Goal: Task Accomplishment & Management: Complete application form

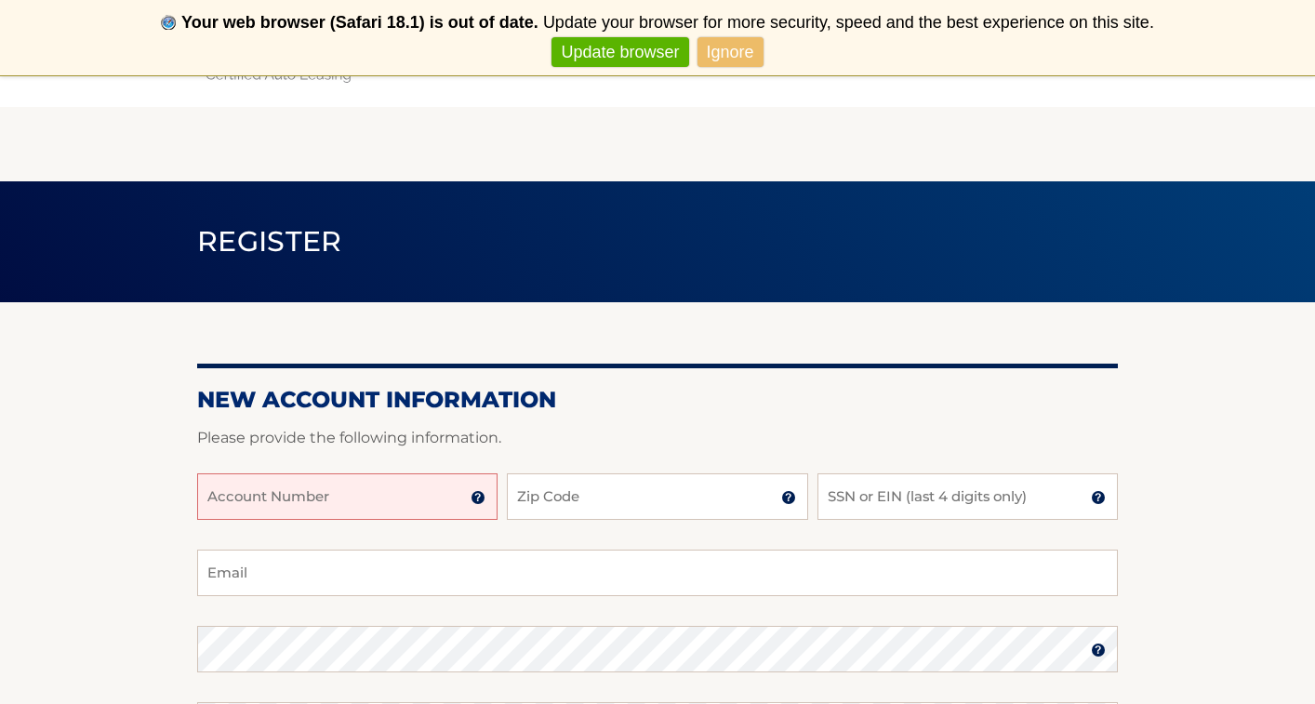
click at [397, 511] on input "Account Number" at bounding box center [347, 496] width 300 height 47
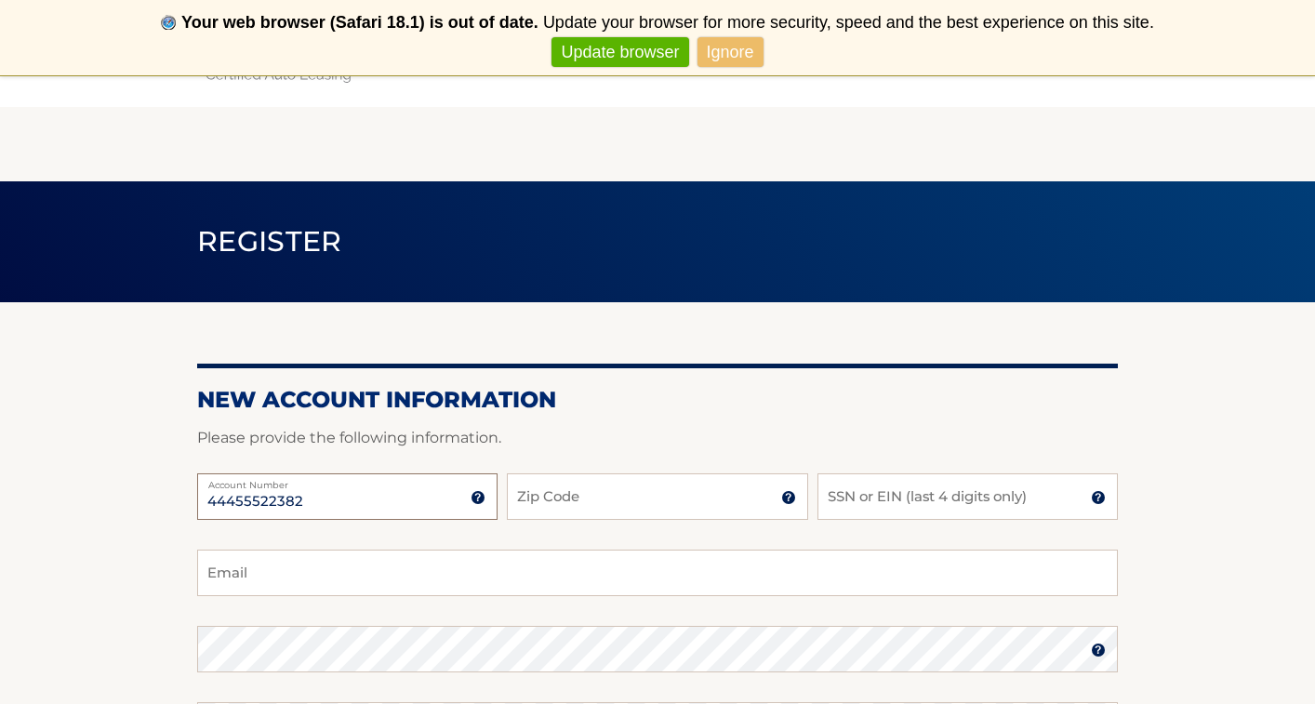
type input "44455522382"
type input "02332"
click at [999, 504] on input "SSN or EIN (last 4 digits only)" at bounding box center [968, 496] width 300 height 47
type input "5085"
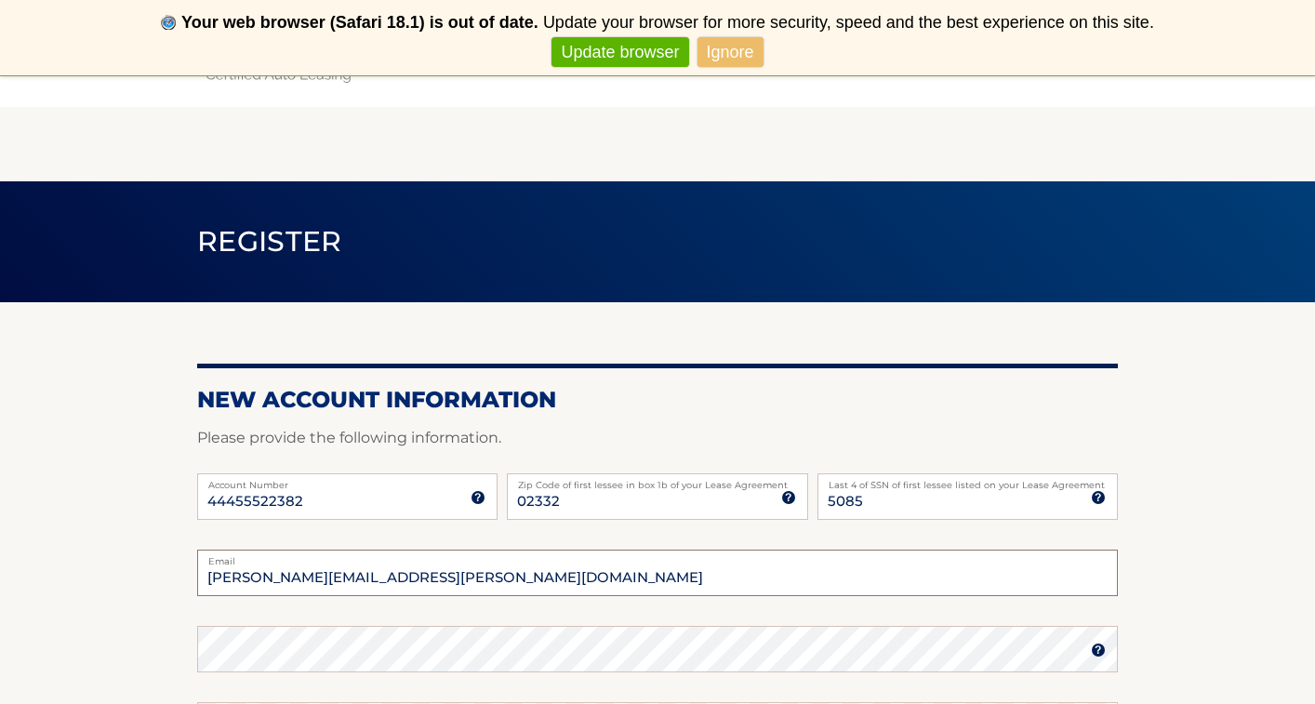
type input "[PERSON_NAME][EMAIL_ADDRESS][PERSON_NAME][DOMAIN_NAME]"
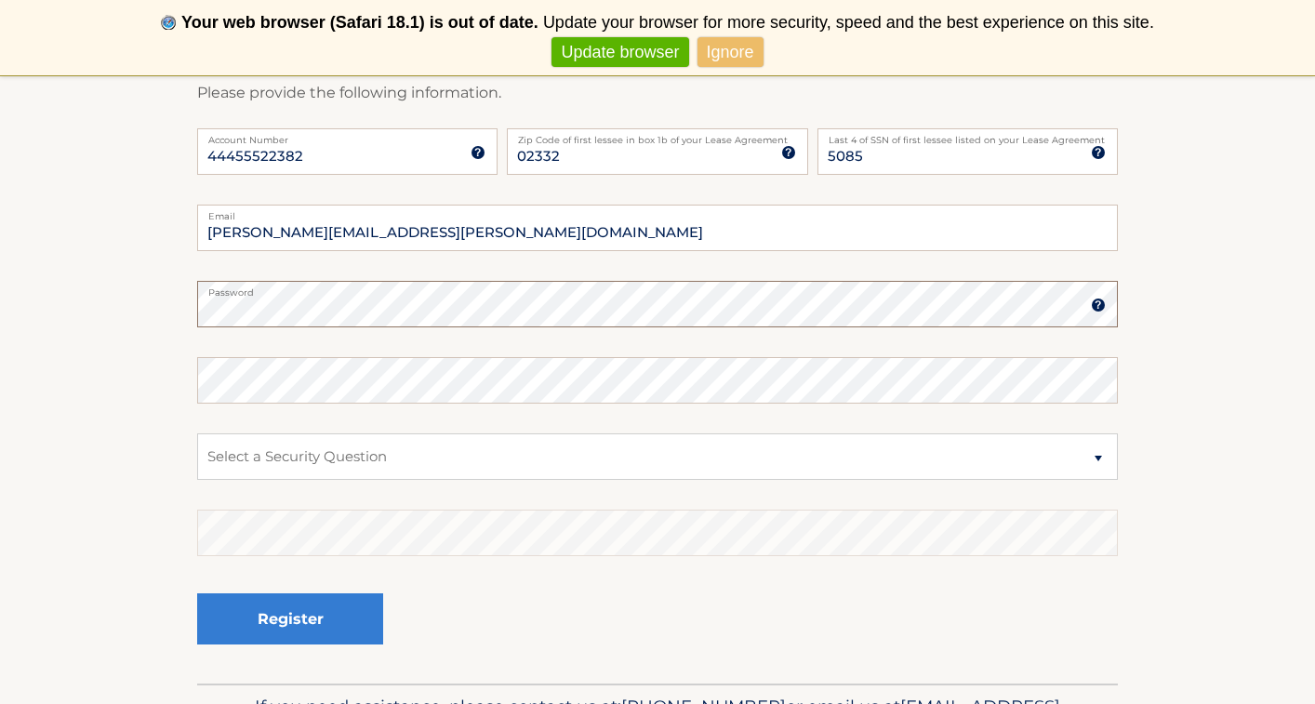
scroll to position [354, 0]
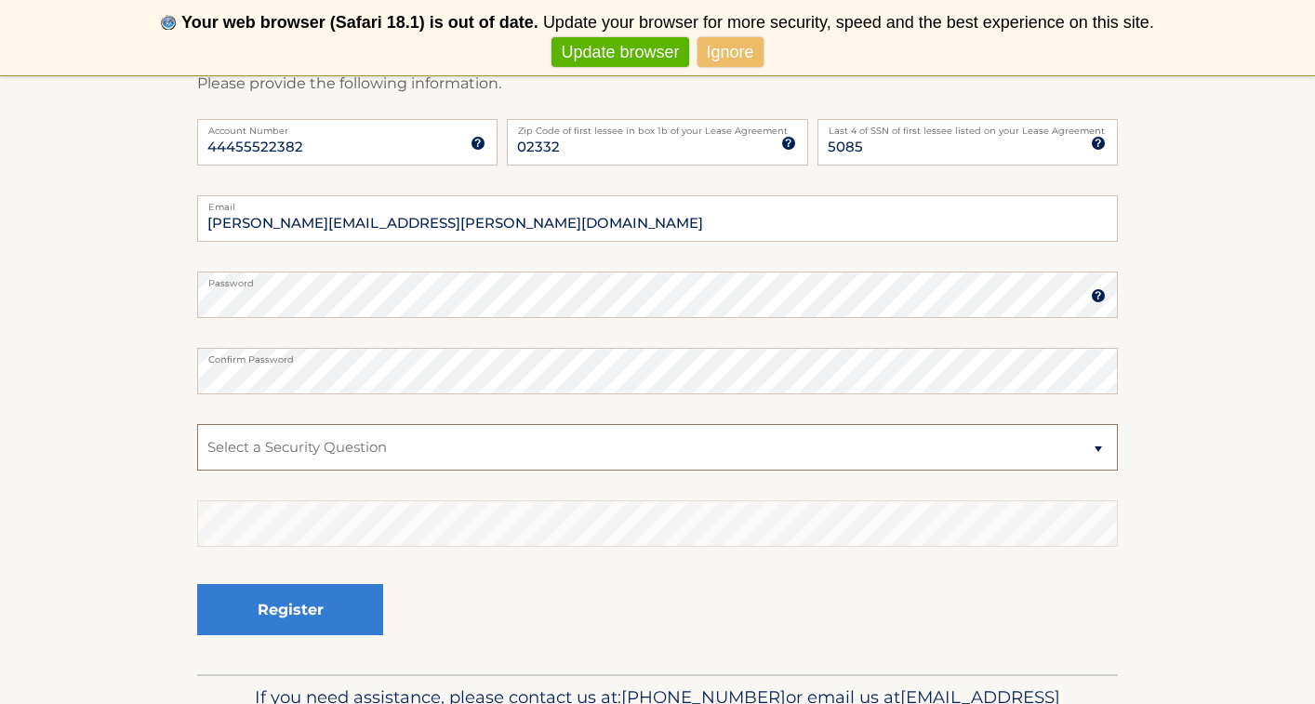
select select "2"
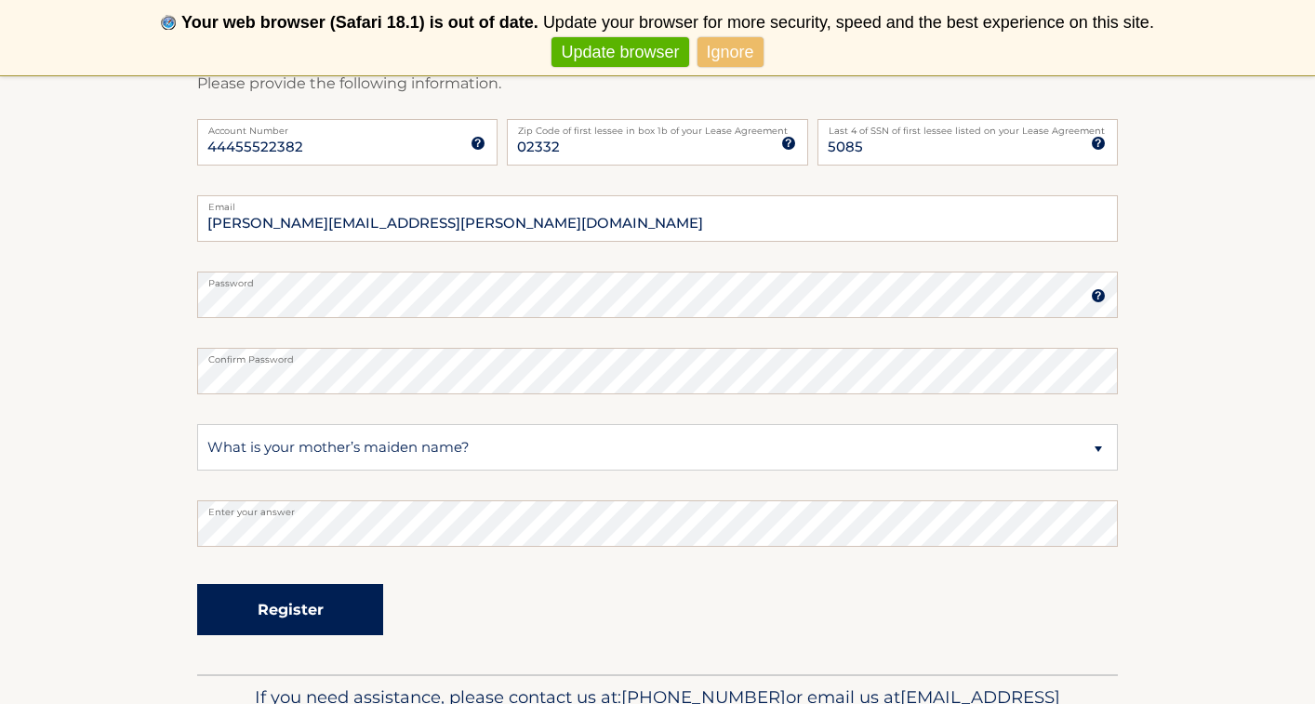
click at [302, 617] on button "Register" at bounding box center [290, 609] width 186 height 51
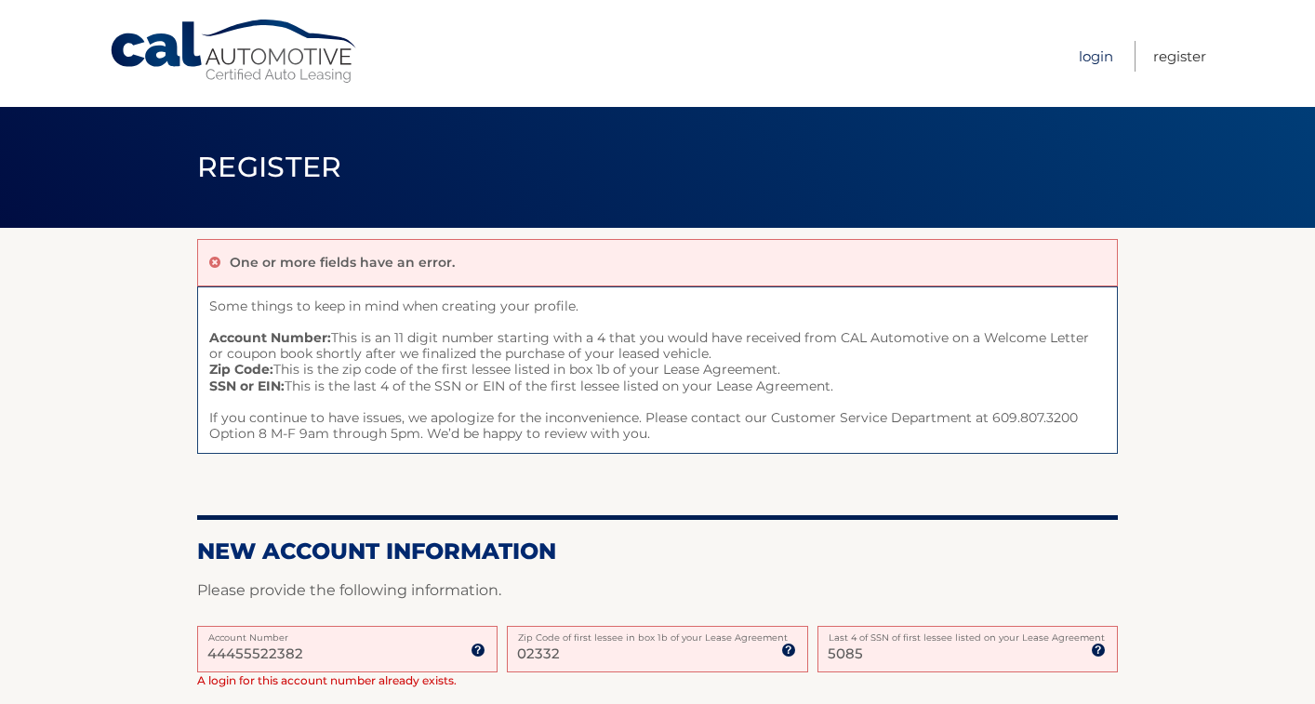
click at [1096, 61] on link "Login" at bounding box center [1096, 56] width 34 height 31
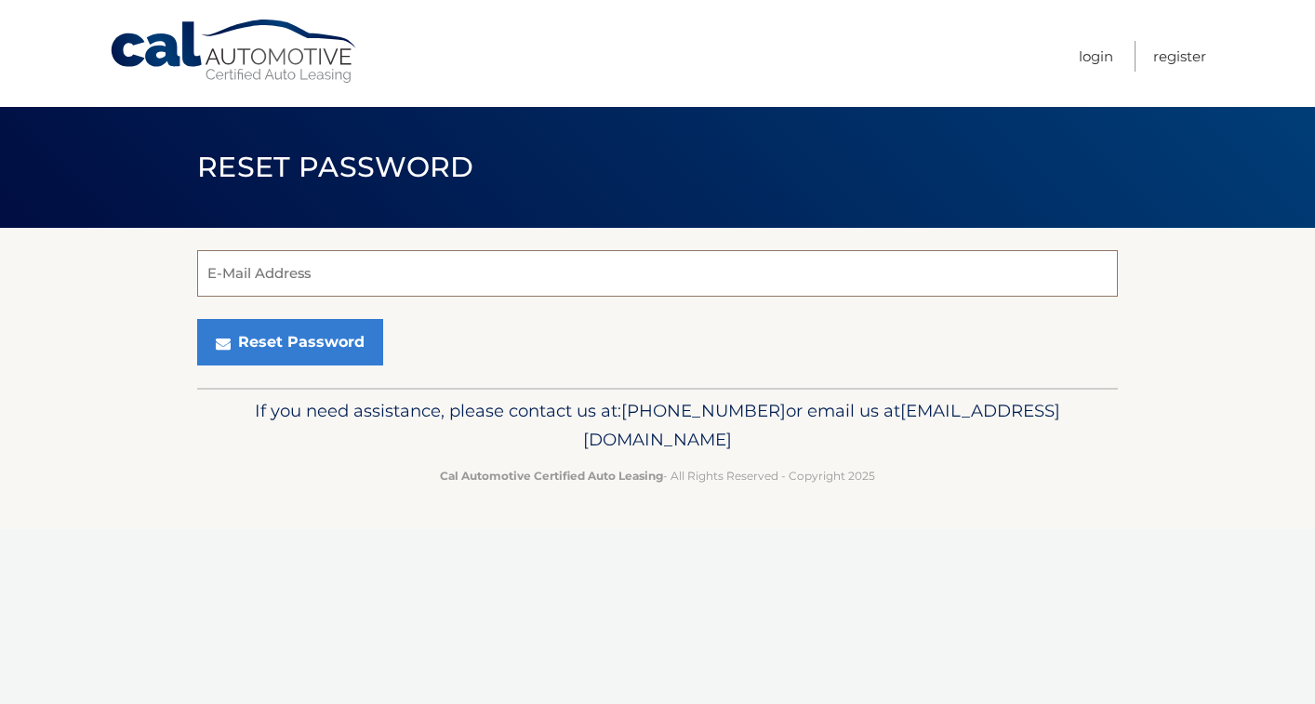
click at [579, 283] on input "E-Mail Address" at bounding box center [657, 273] width 921 height 47
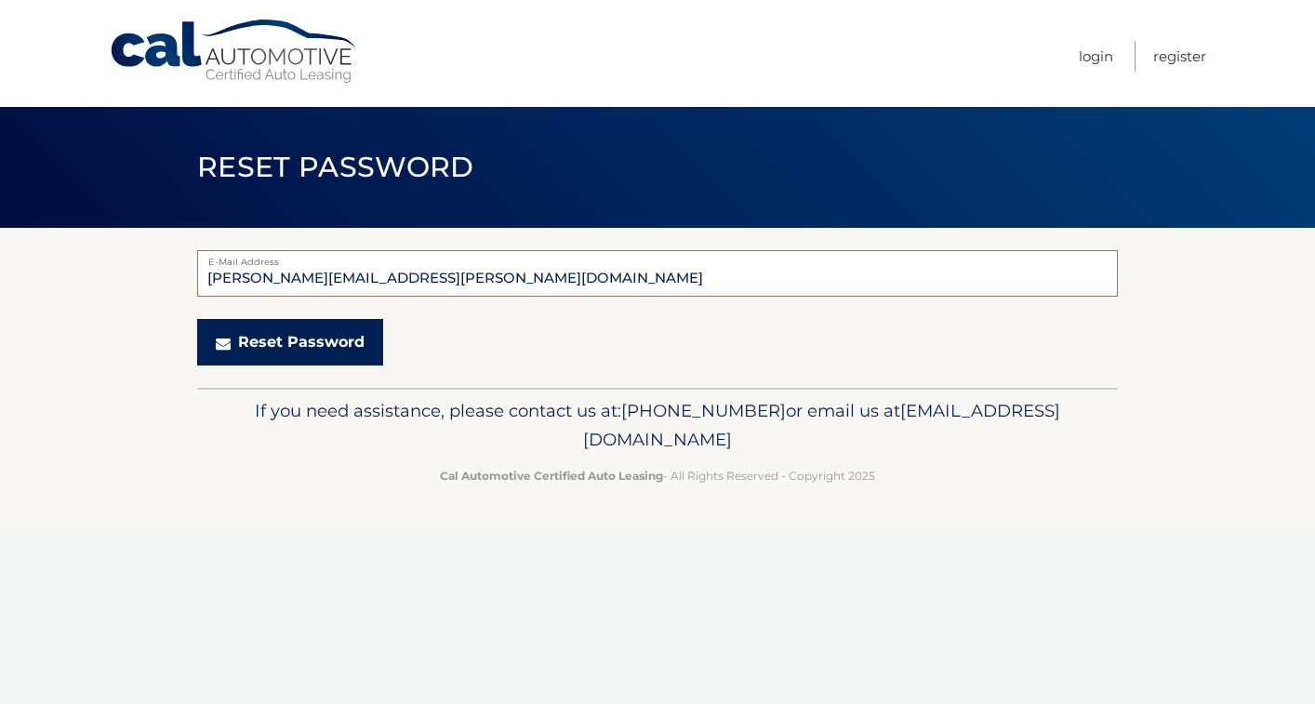
type input "[PERSON_NAME][EMAIL_ADDRESS][PERSON_NAME][DOMAIN_NAME]"
click at [359, 348] on button "Reset Password" at bounding box center [290, 342] width 186 height 47
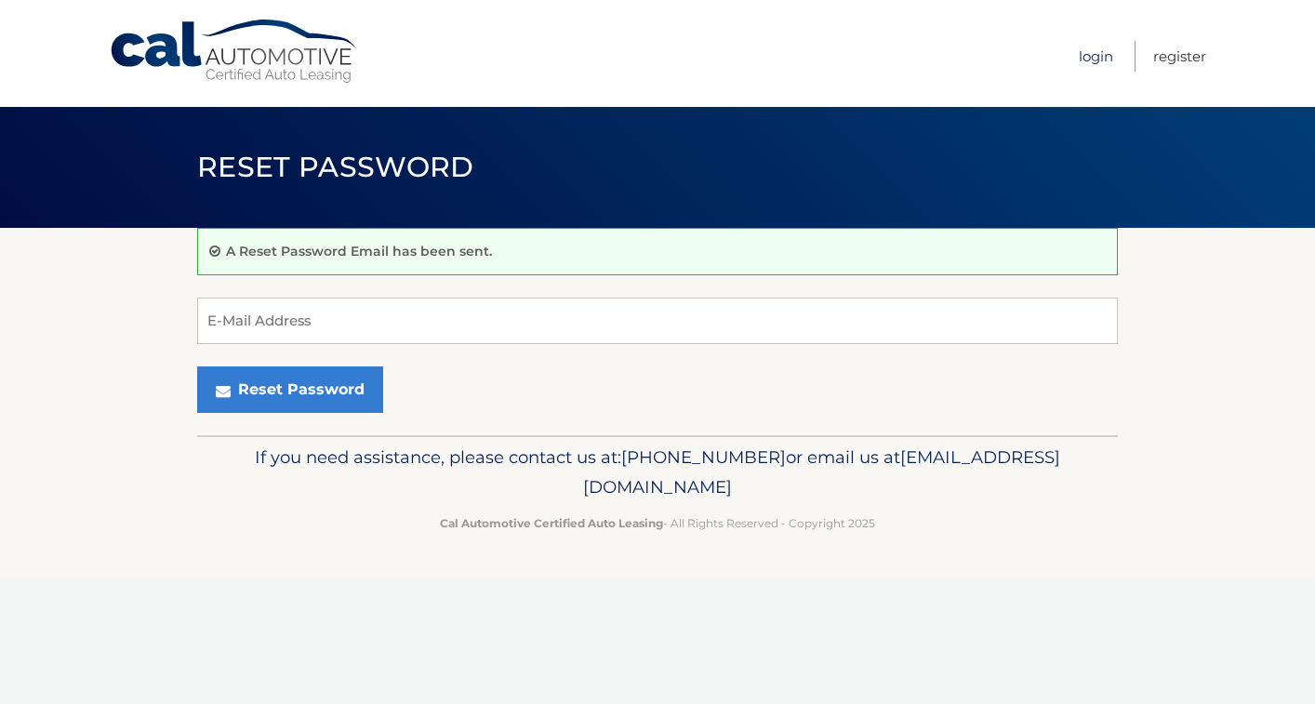
click at [1097, 60] on link "Login" at bounding box center [1096, 56] width 34 height 31
